Goal: Task Accomplishment & Management: Use online tool/utility

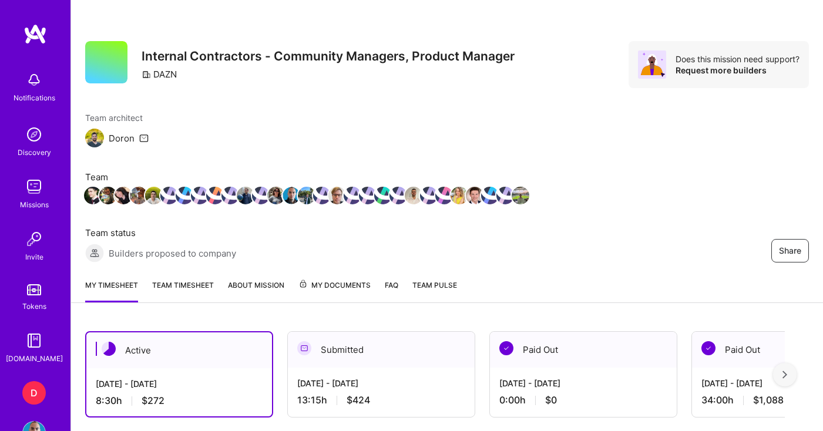
scroll to position [298, 0]
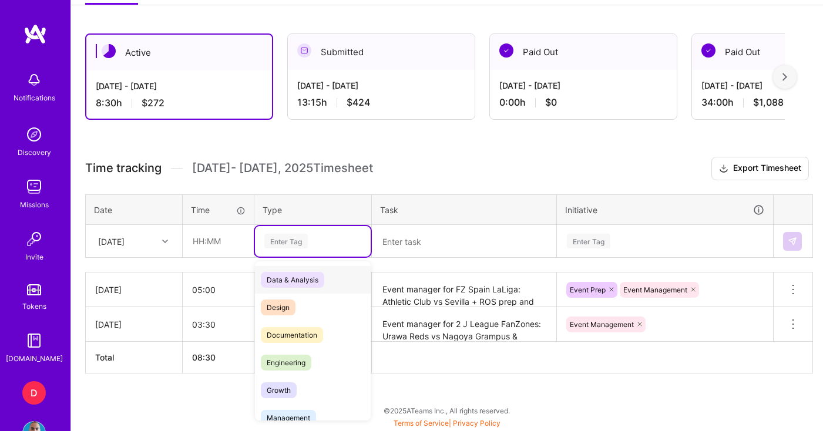
click at [328, 242] on div "Enter Tag" at bounding box center [312, 241] width 99 height 15
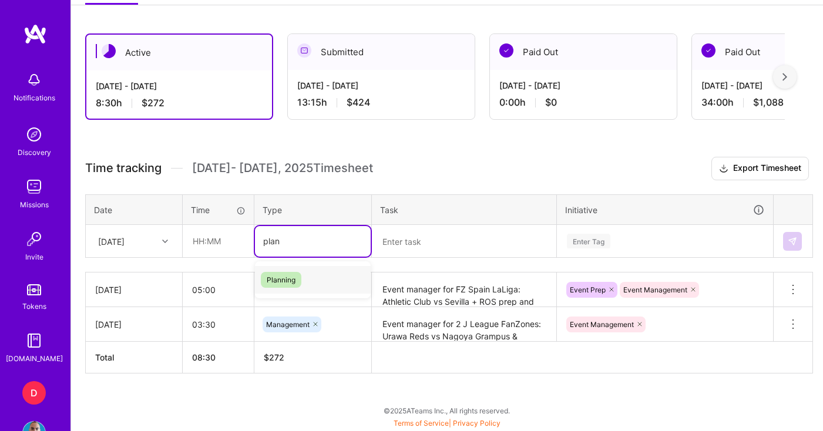
type input "plann"
click at [297, 276] on span "Planning" at bounding box center [281, 280] width 41 height 16
click at [447, 233] on textarea at bounding box center [464, 241] width 182 height 31
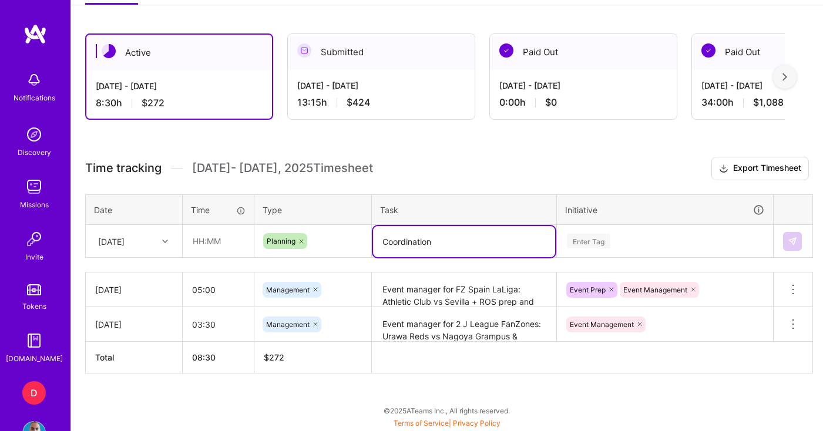
click at [384, 241] on textarea "Coordination" at bounding box center [464, 241] width 182 height 31
type textarea "Coordination"
click at [211, 240] on input "text" at bounding box center [218, 240] width 70 height 31
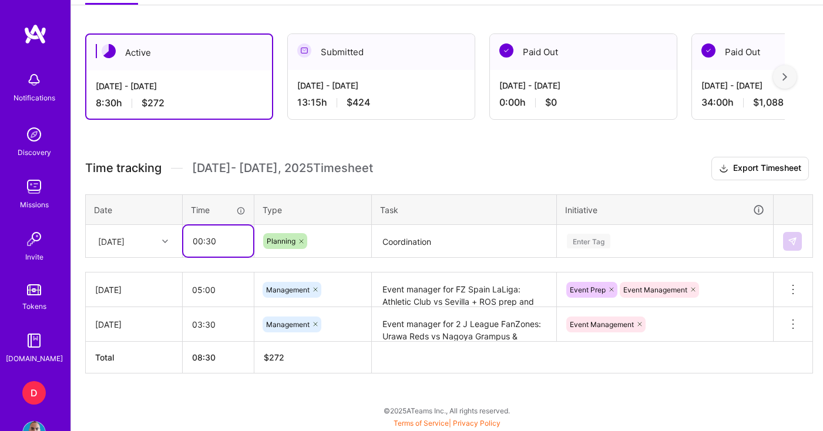
type input "00:30"
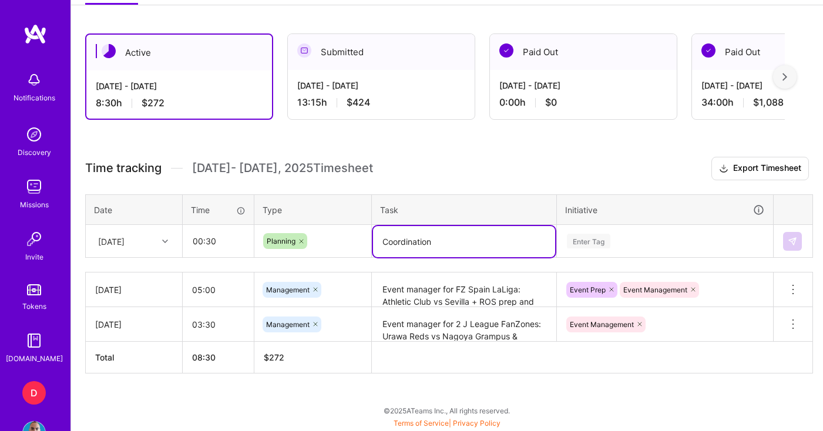
click at [383, 241] on textarea "Coordination" at bounding box center [464, 241] width 182 height 31
type textarea "Spain FZ Coordination"
click at [602, 234] on div "Enter Tag" at bounding box center [664, 241] width 215 height 31
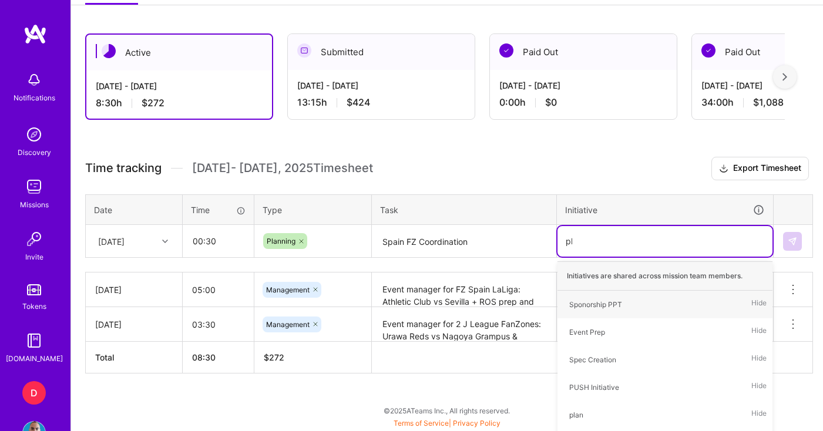
type input "pla"
click at [583, 301] on span "plan" at bounding box center [576, 305] width 26 height 16
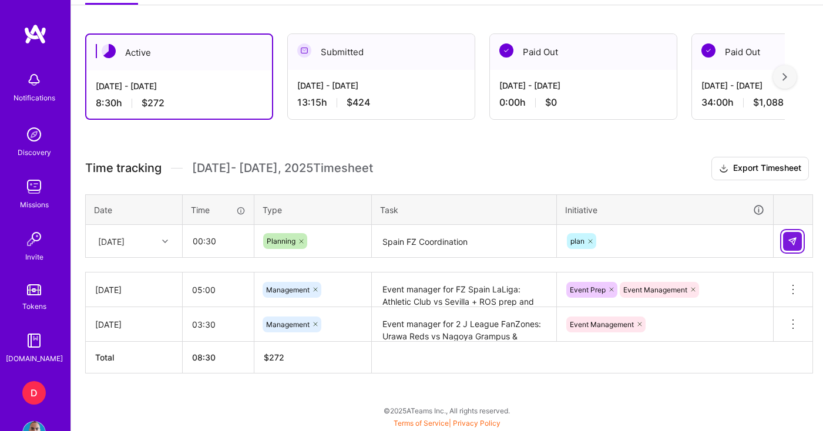
click at [790, 243] on img at bounding box center [791, 241] width 9 height 9
